Goal: Task Accomplishment & Management: Manage account settings

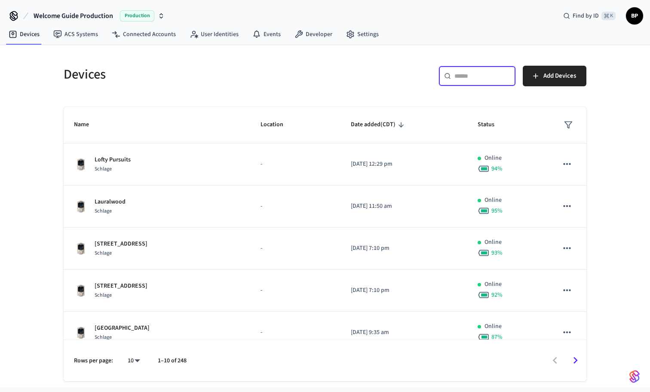
click at [474, 80] on input "text" at bounding box center [482, 76] width 56 height 9
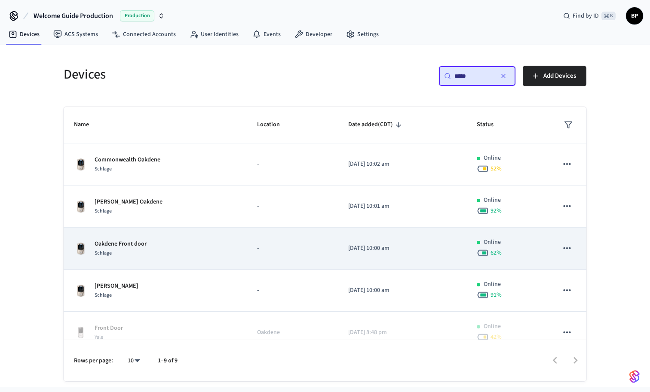
type input "*****"
click at [171, 251] on div "Oakdene Front door Schlage" at bounding box center [155, 249] width 162 height 18
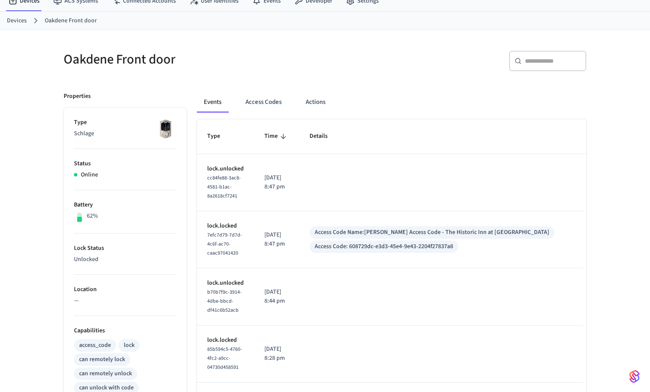
scroll to position [9, 0]
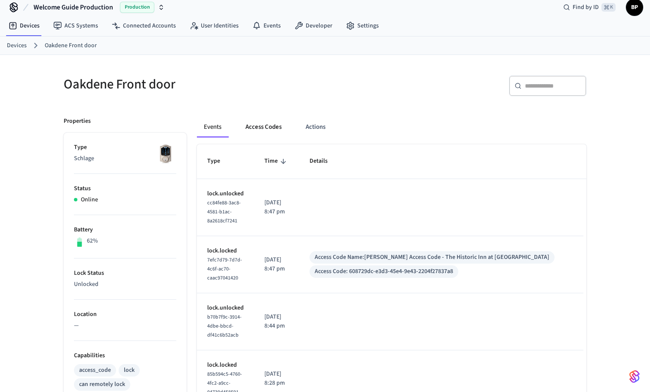
click at [272, 127] on button "Access Codes" at bounding box center [264, 127] width 50 height 21
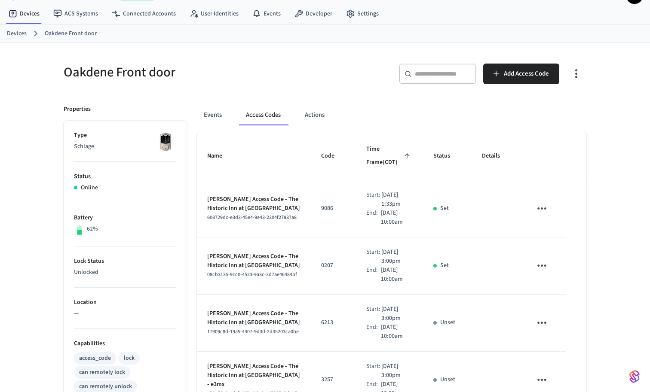
scroll to position [28, 0]
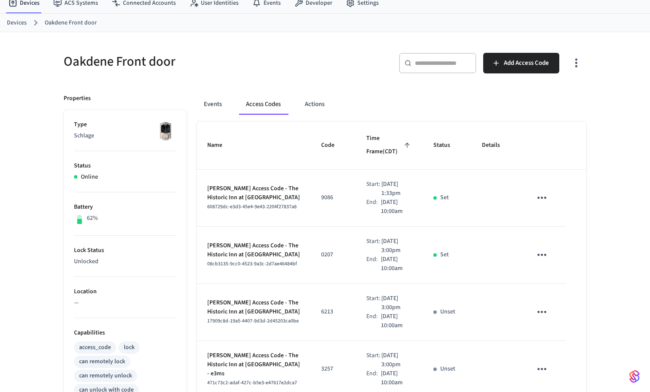
scroll to position [0, 0]
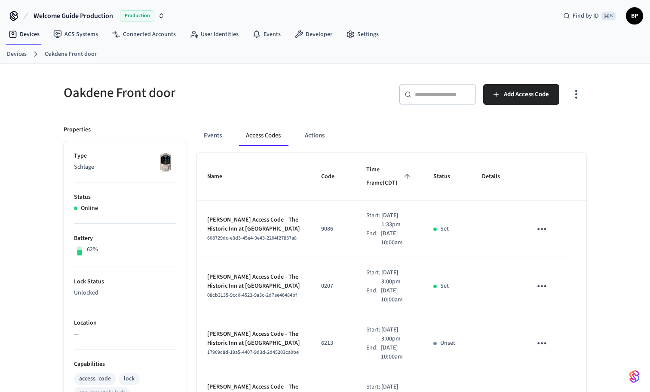
click at [233, 108] on div "Oakdene Front door" at bounding box center [186, 93] width 266 height 38
